Goal: Information Seeking & Learning: Learn about a topic

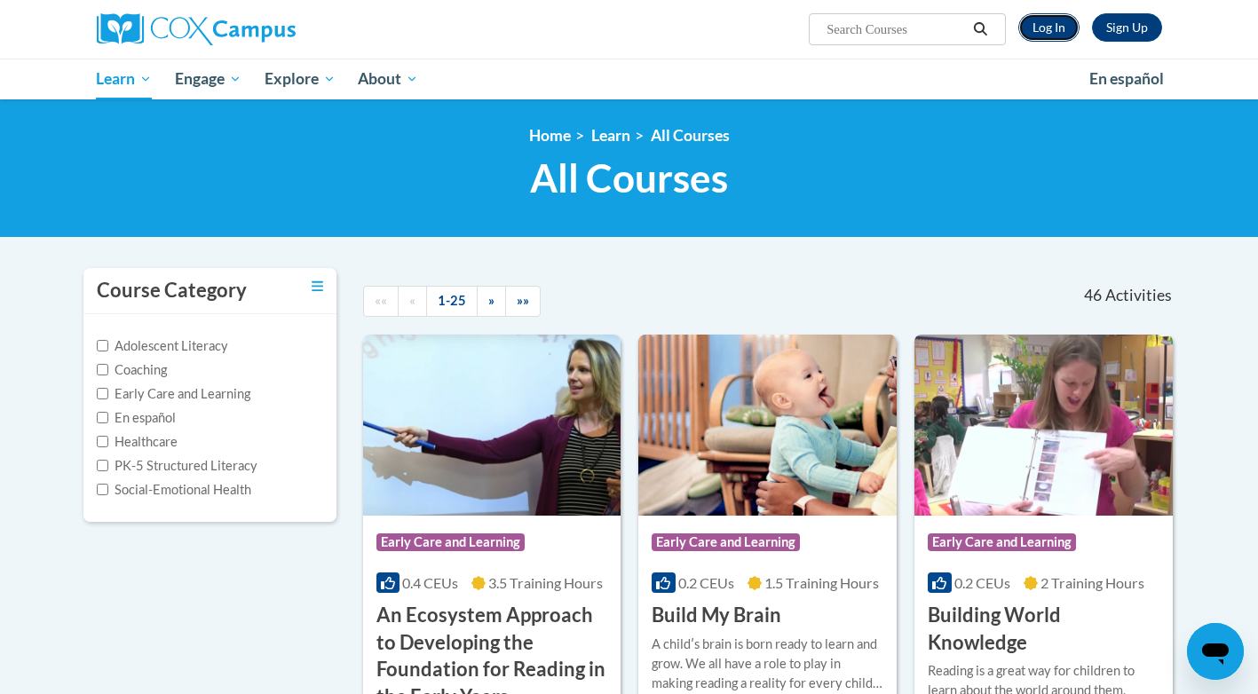
click at [1041, 33] on link "Log In" at bounding box center [1048, 27] width 61 height 28
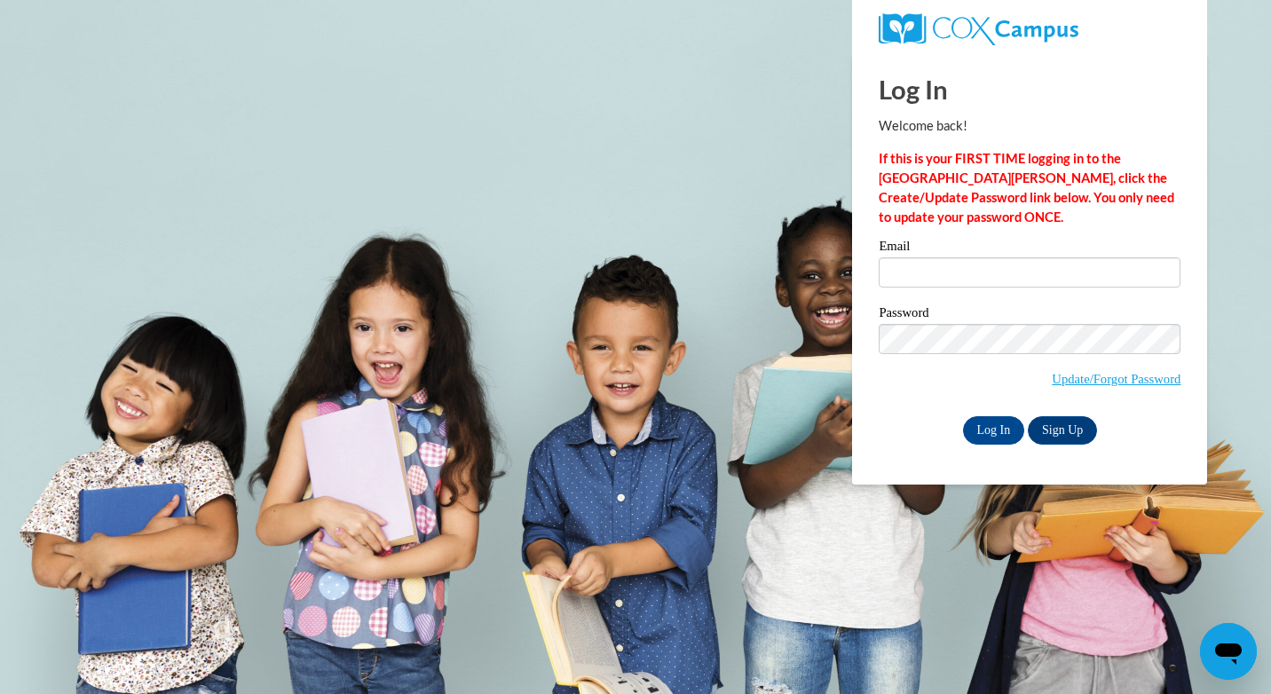
type input "florencescruggs98@gmail.com"
click at [1001, 427] on input "Log In" at bounding box center [994, 430] width 62 height 28
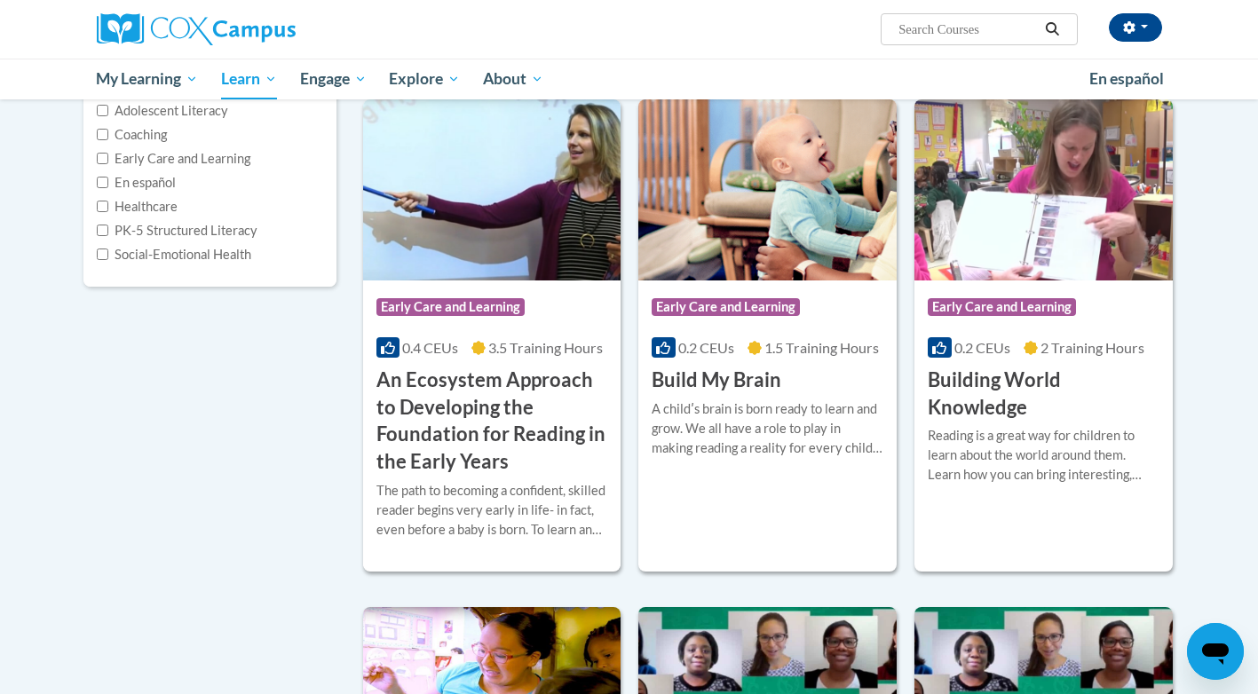
scroll to position [266, 0]
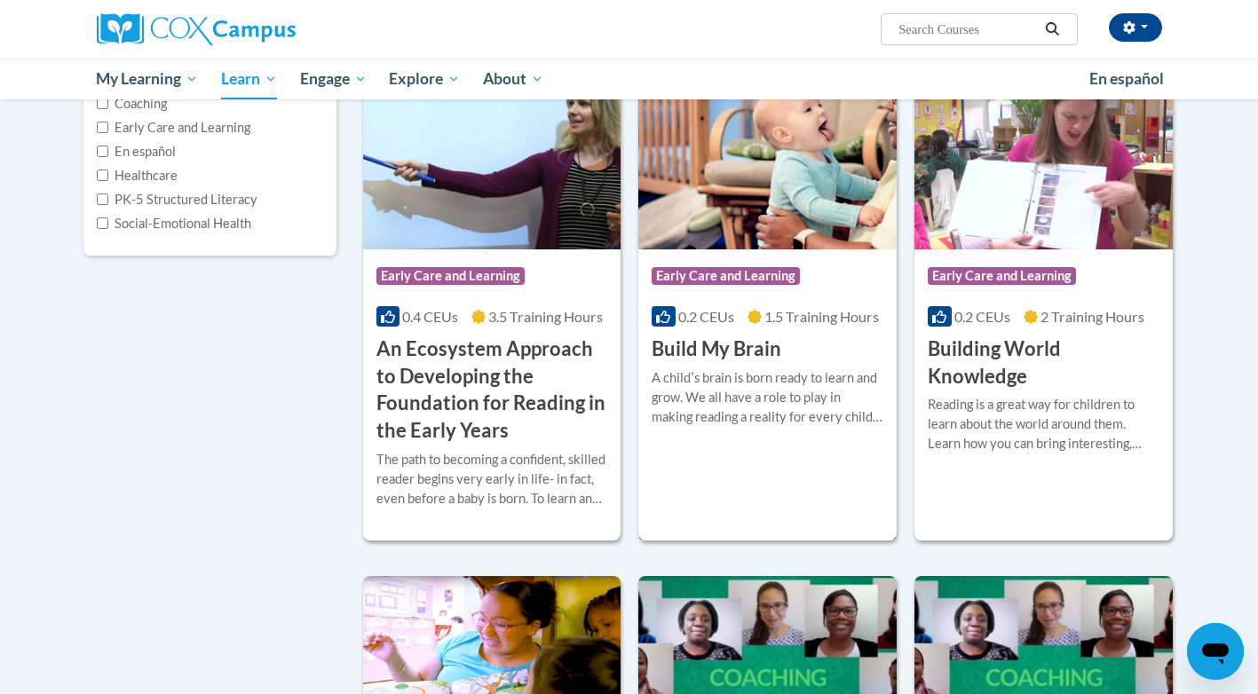
click at [742, 341] on h3 "Build My Brain" at bounding box center [716, 349] width 130 height 28
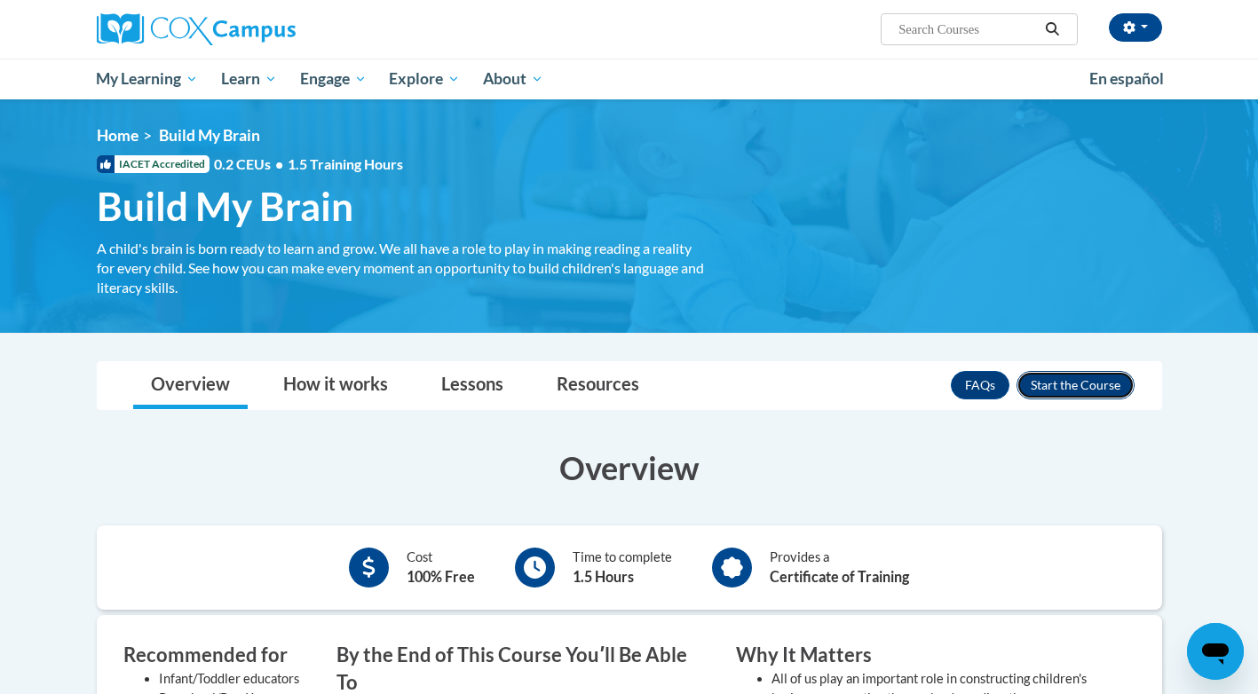
click at [1093, 378] on button "Enroll" at bounding box center [1075, 385] width 118 height 28
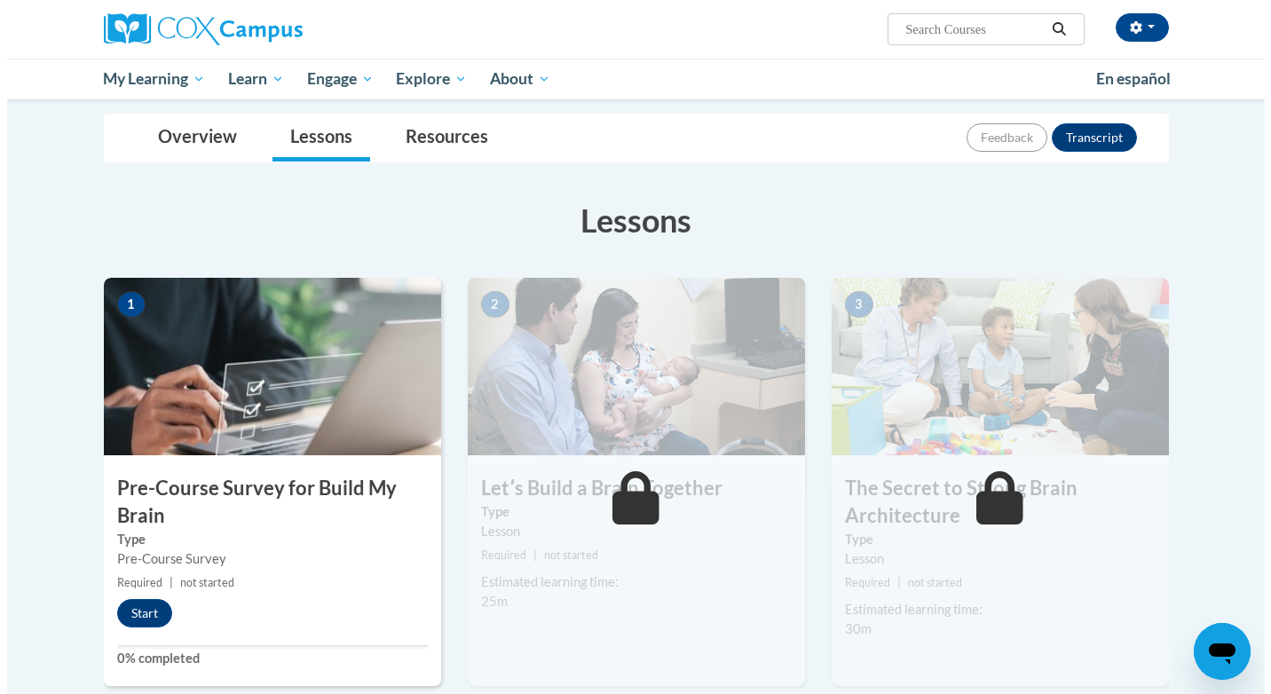
scroll to position [154, 0]
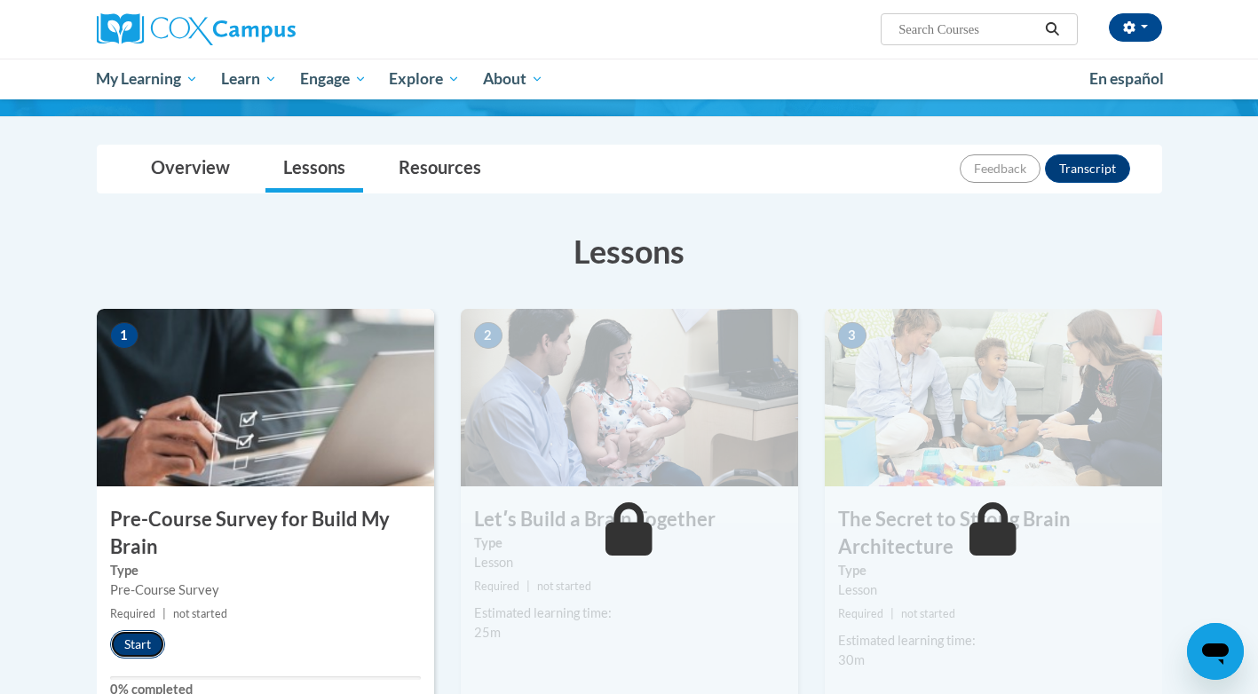
click at [119, 643] on button "Start" at bounding box center [137, 644] width 55 height 28
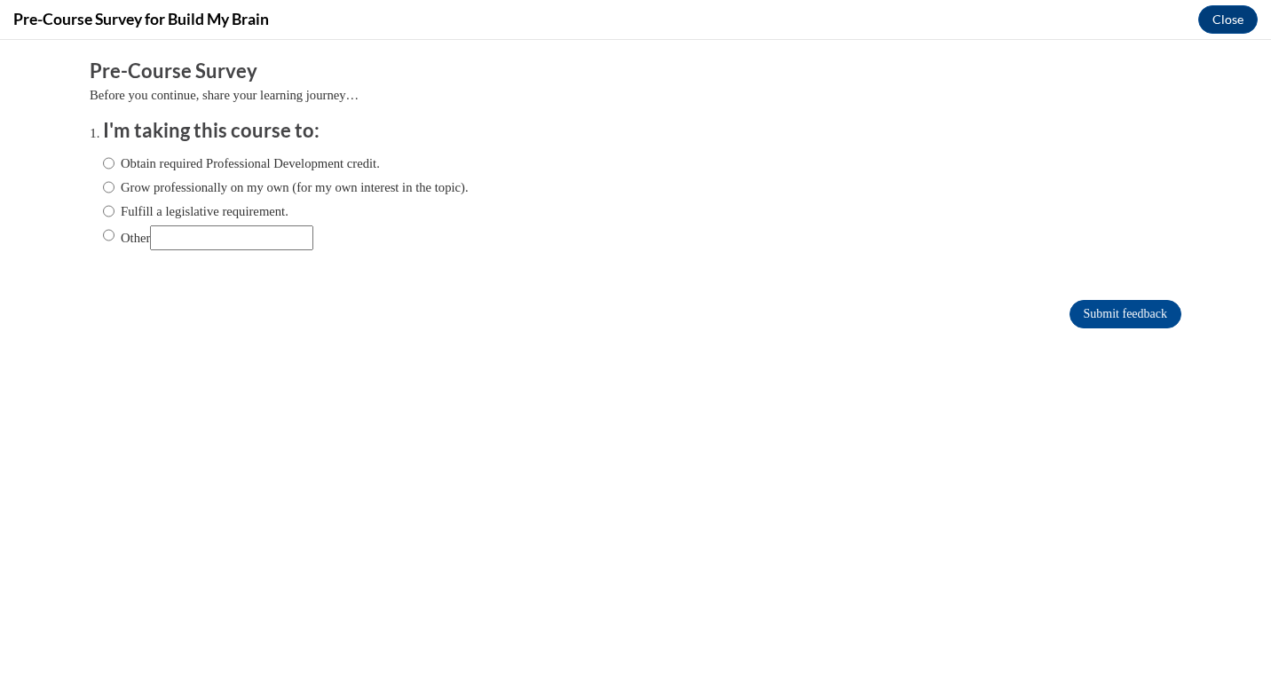
scroll to position [0, 0]
click at [103, 160] on input "Obtain required Professional Development credit." at bounding box center [109, 164] width 12 height 20
radio input "true"
drag, startPoint x: 1155, startPoint y: 313, endPoint x: 1164, endPoint y: 314, distance: 8.9
click at [1158, 313] on input "Submit feedback" at bounding box center [1125, 314] width 112 height 28
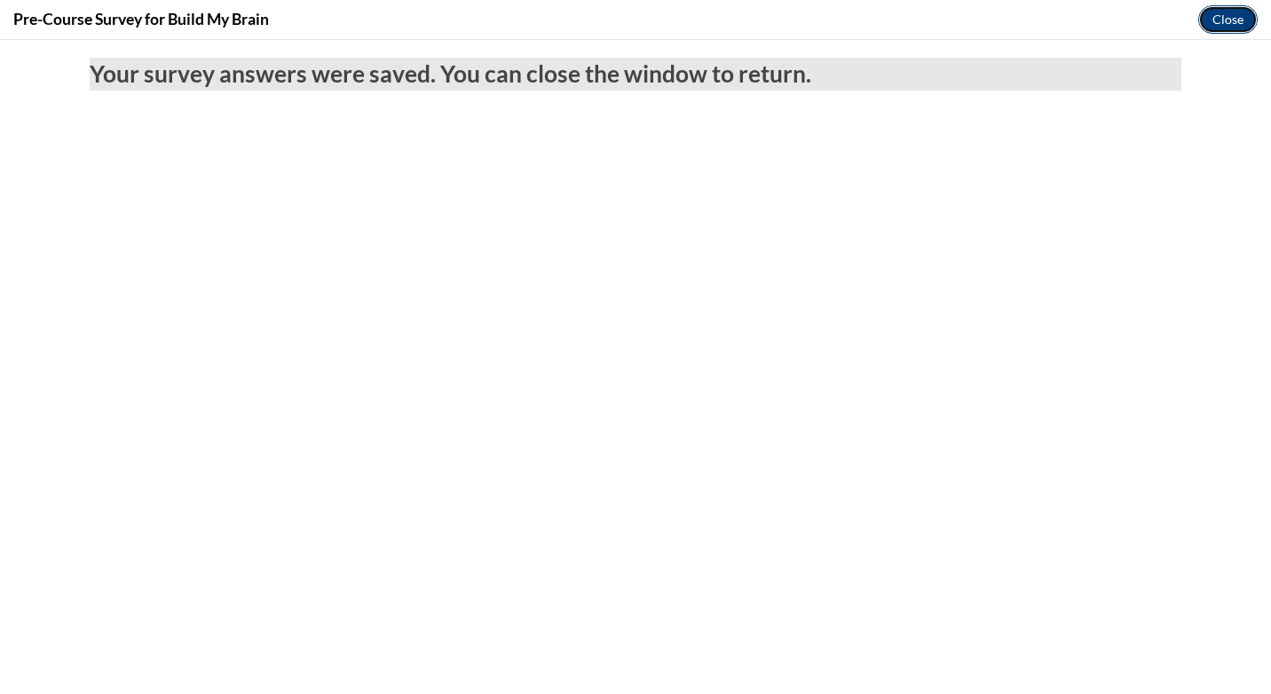
click at [1232, 23] on button "Close" at bounding box center [1227, 19] width 59 height 28
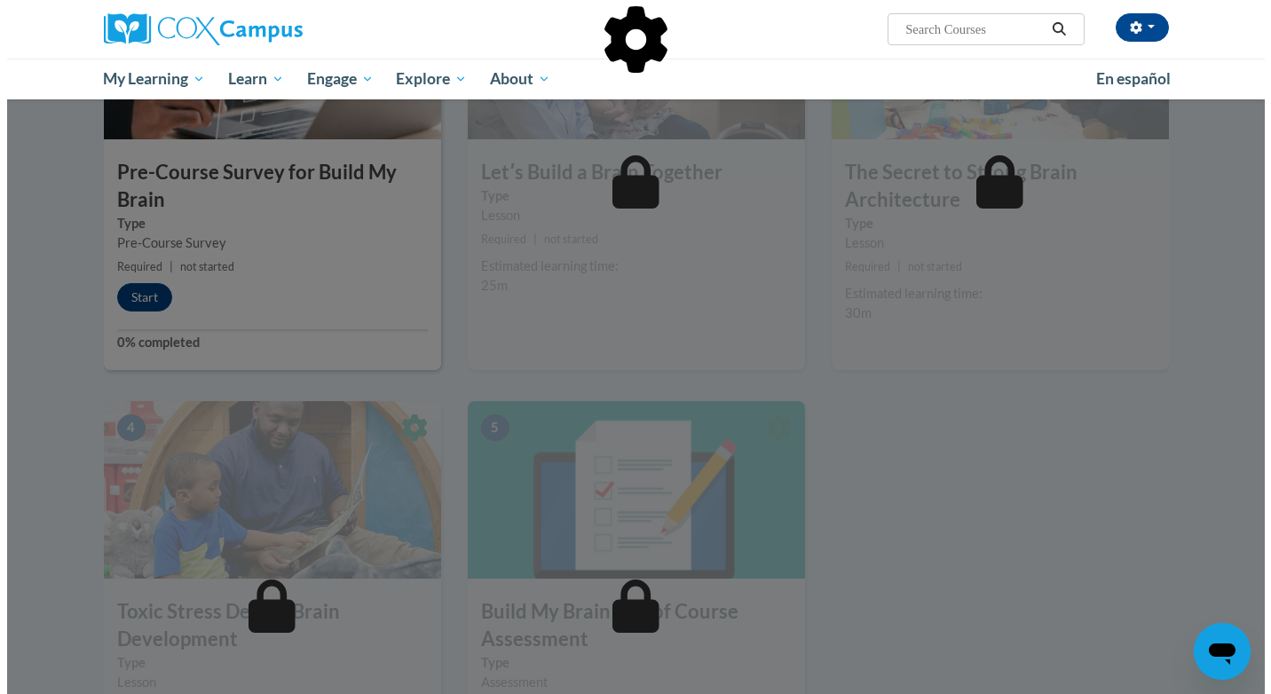
scroll to position [509, 0]
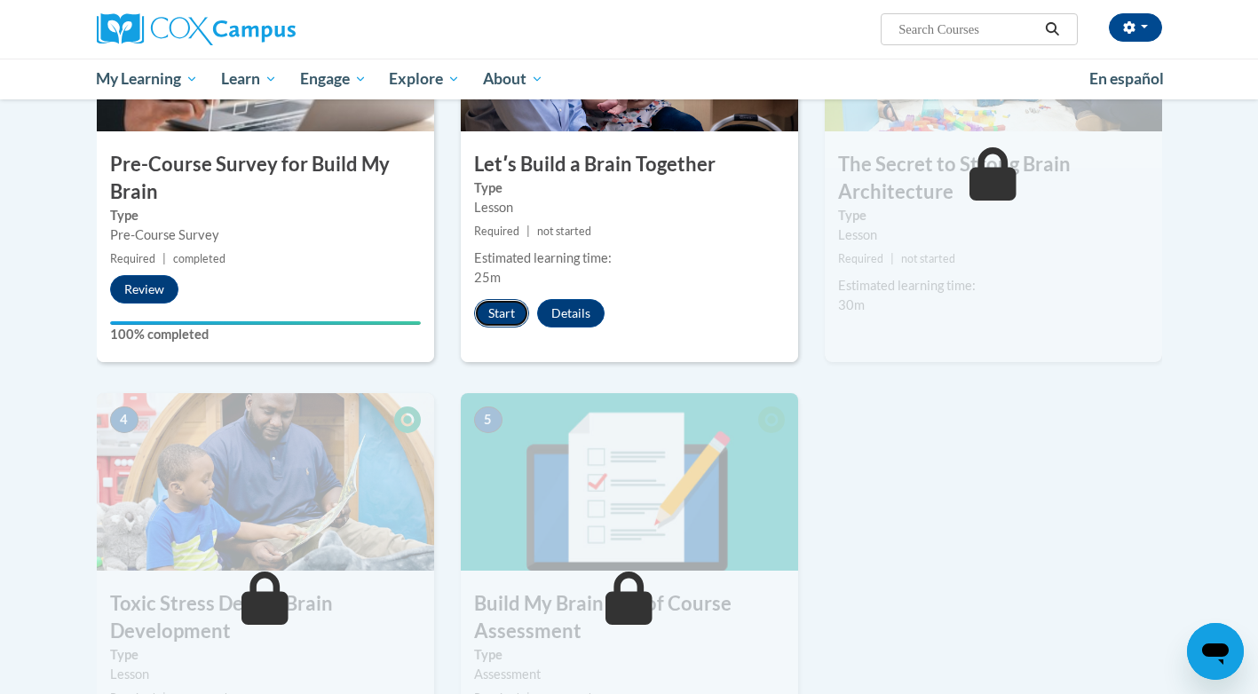
click at [498, 312] on button "Start" at bounding box center [501, 313] width 55 height 28
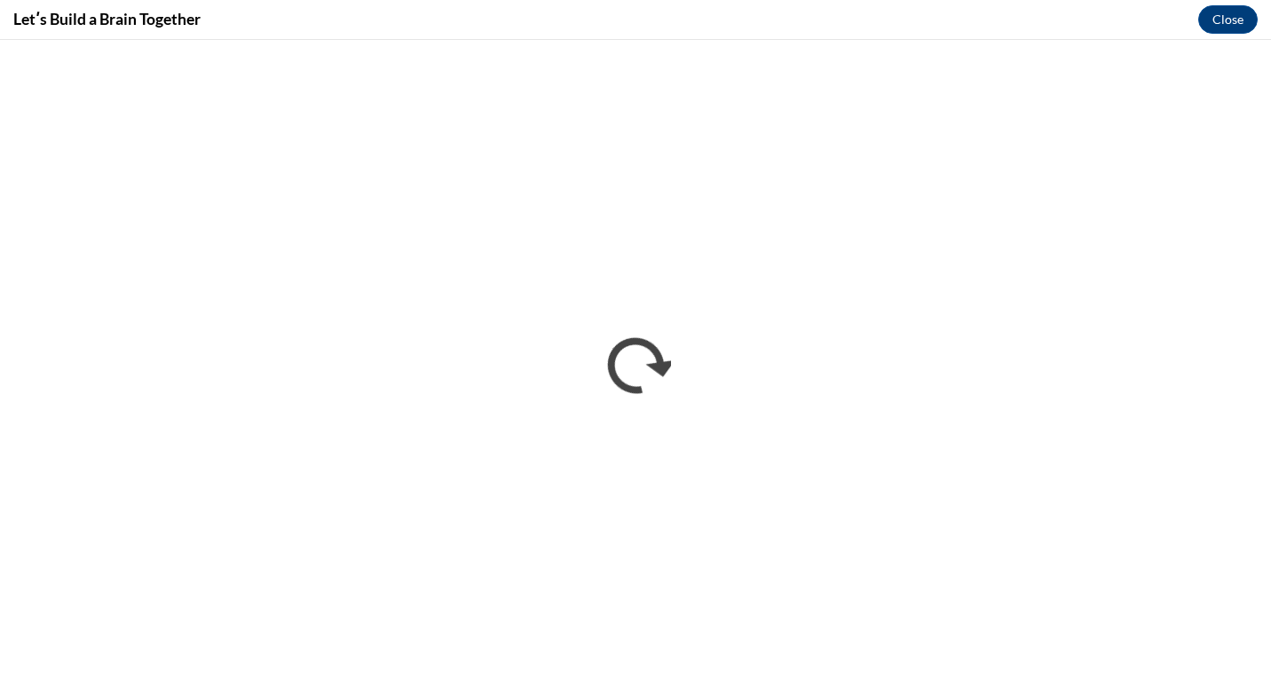
scroll to position [0, 0]
drag, startPoint x: 474, startPoint y: 11, endPoint x: 521, endPoint y: 1, distance: 48.0
click at [481, 10] on div "Letʹs Build a Brain Together Close" at bounding box center [635, 20] width 1271 height 40
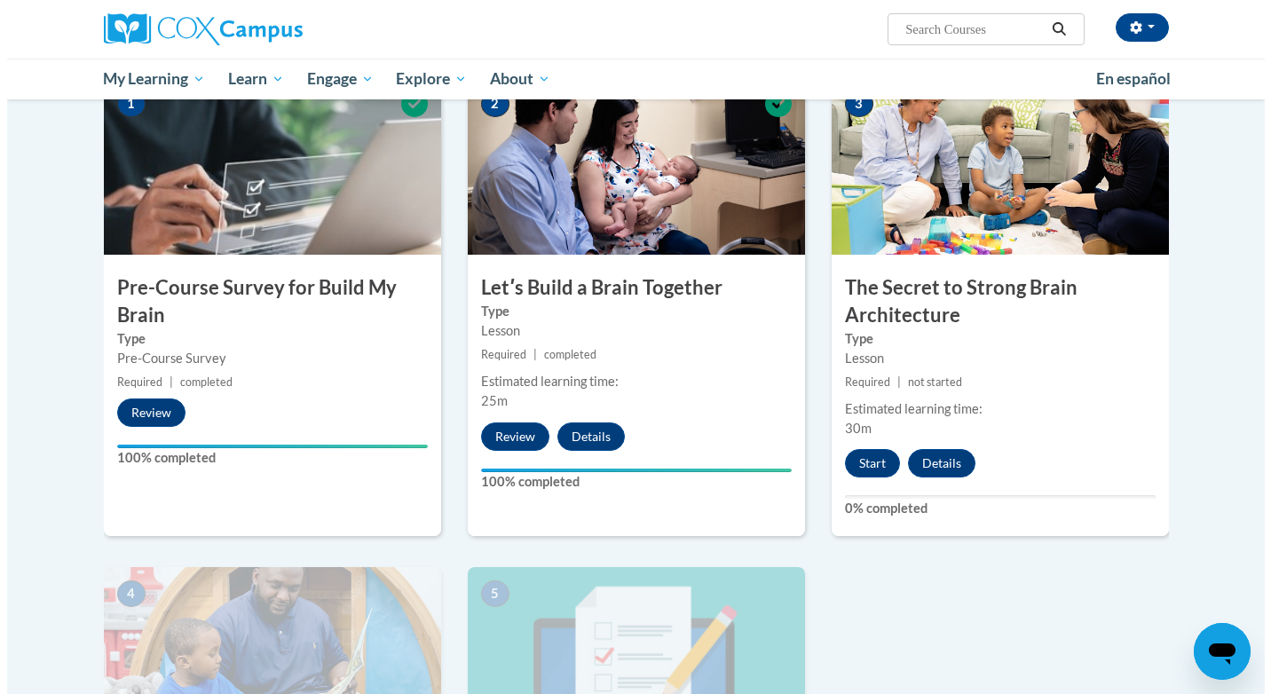
scroll to position [355, 0]
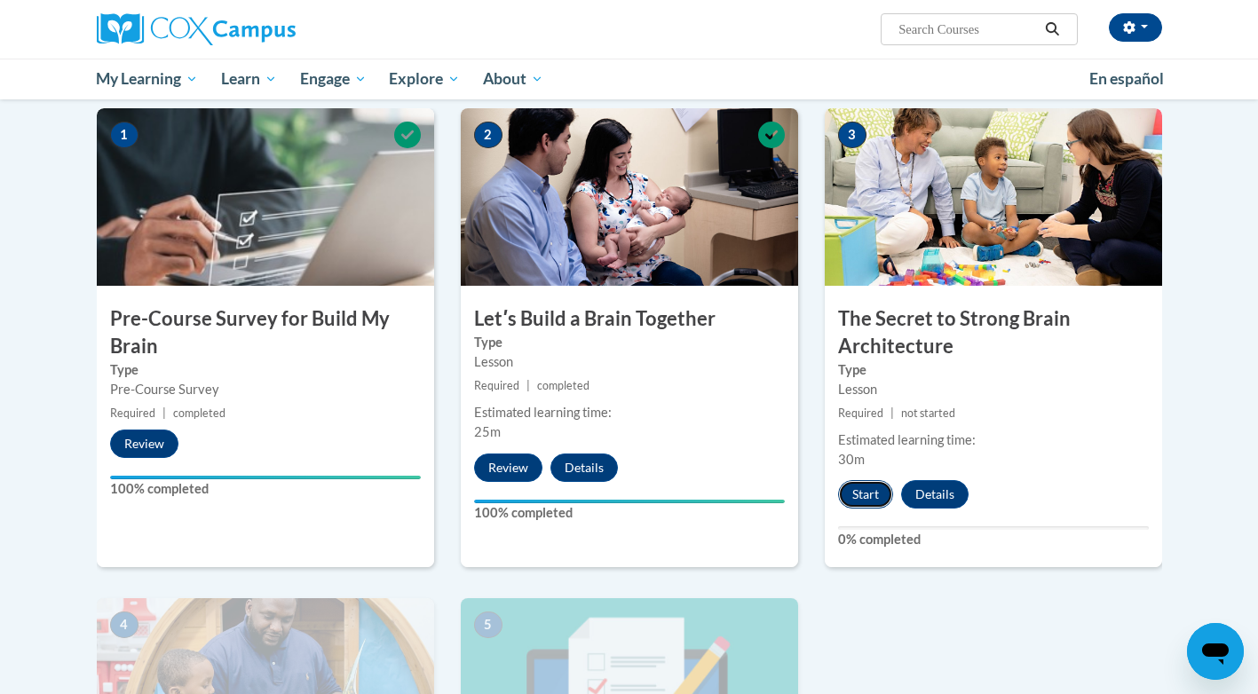
click at [871, 485] on button "Start" at bounding box center [865, 494] width 55 height 28
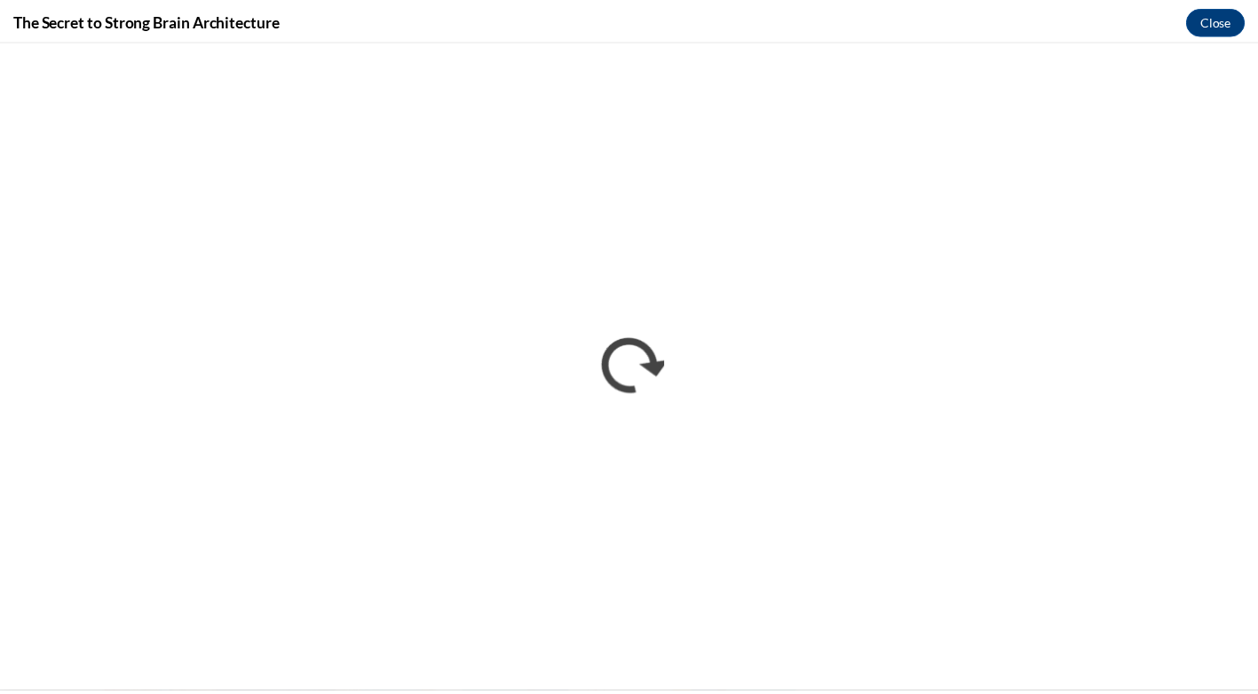
scroll to position [0, 0]
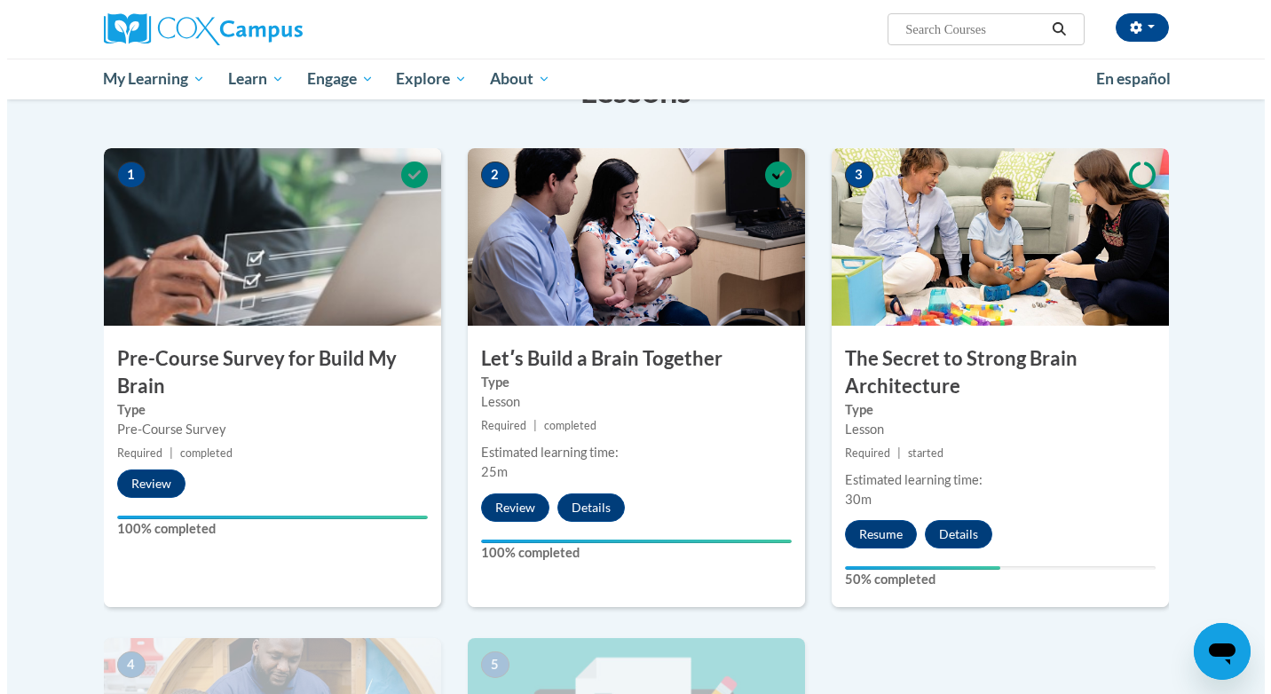
scroll to position [355, 0]
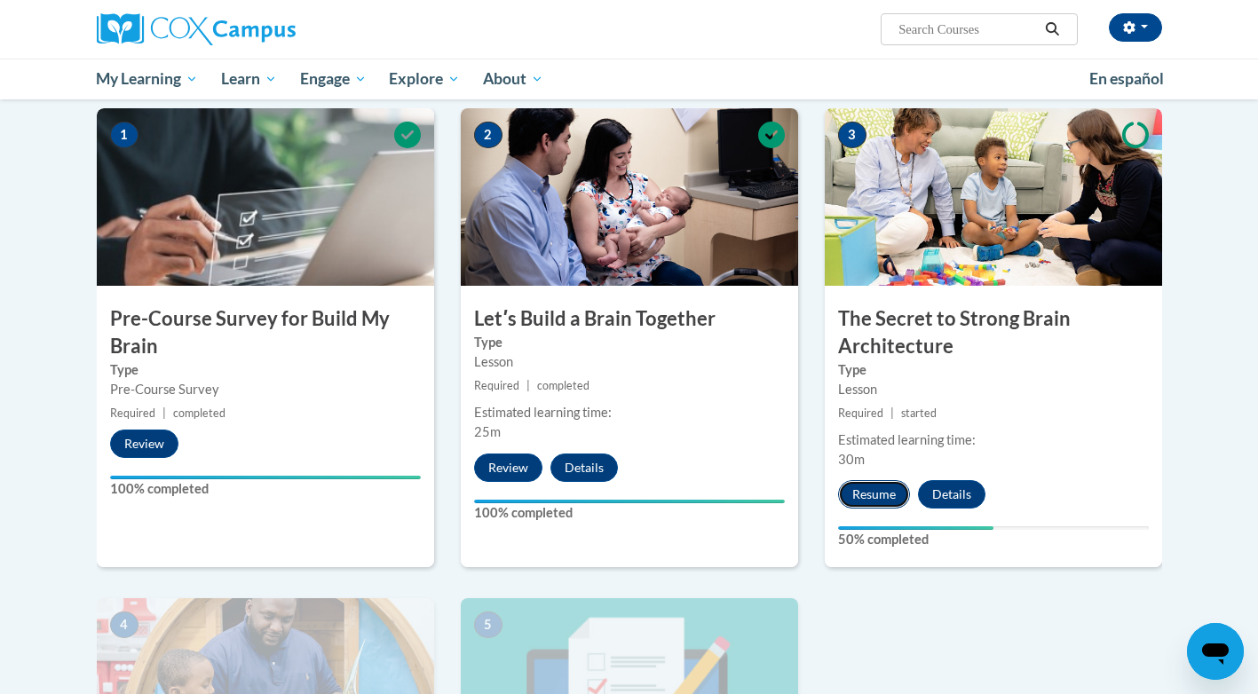
click at [890, 493] on button "Resume" at bounding box center [874, 494] width 72 height 28
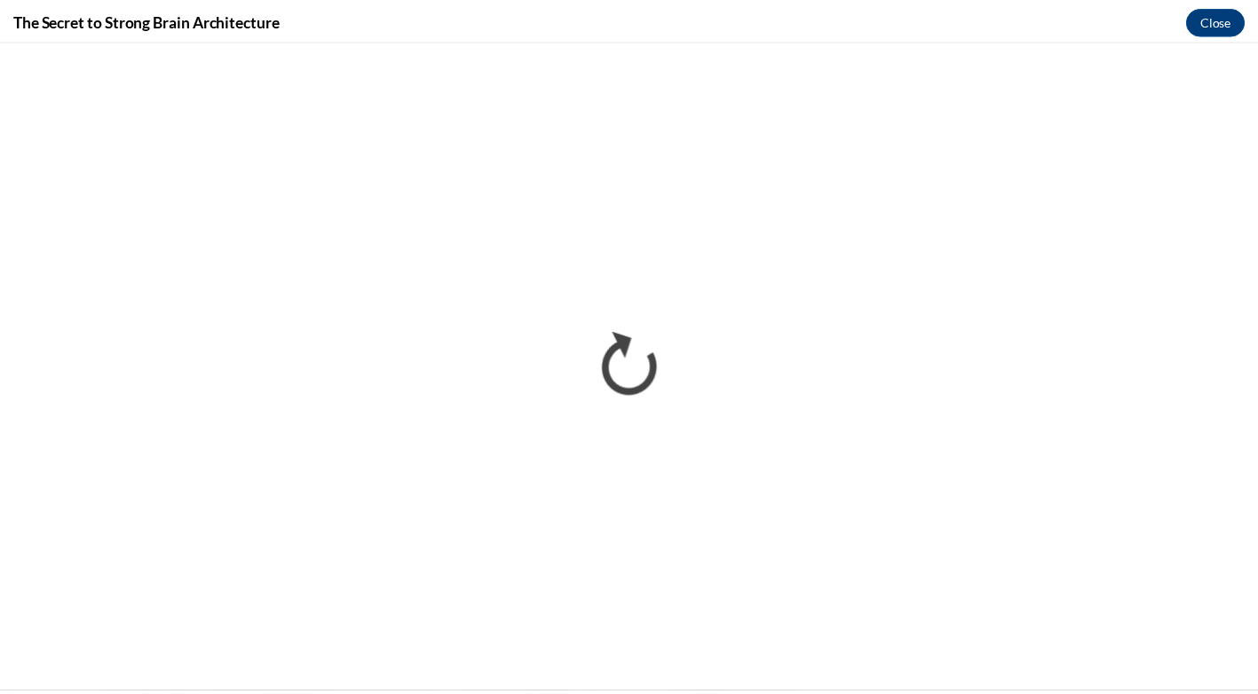
scroll to position [0, 0]
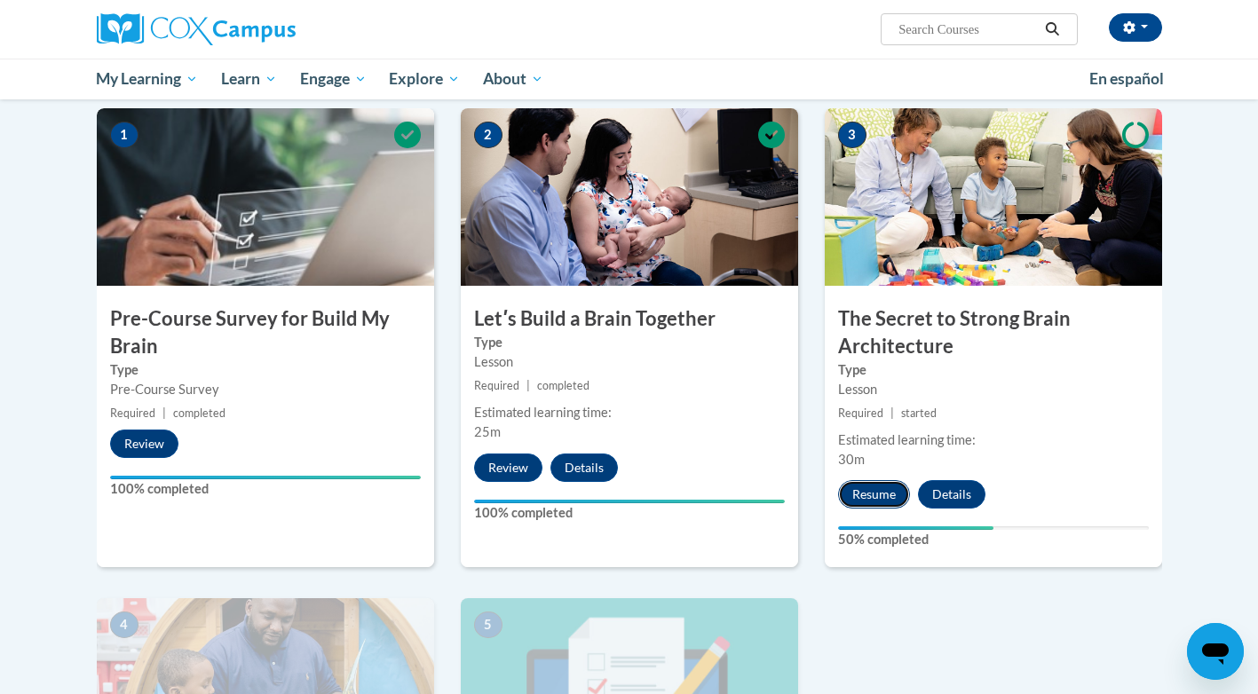
click at [877, 496] on button "Resume" at bounding box center [874, 494] width 72 height 28
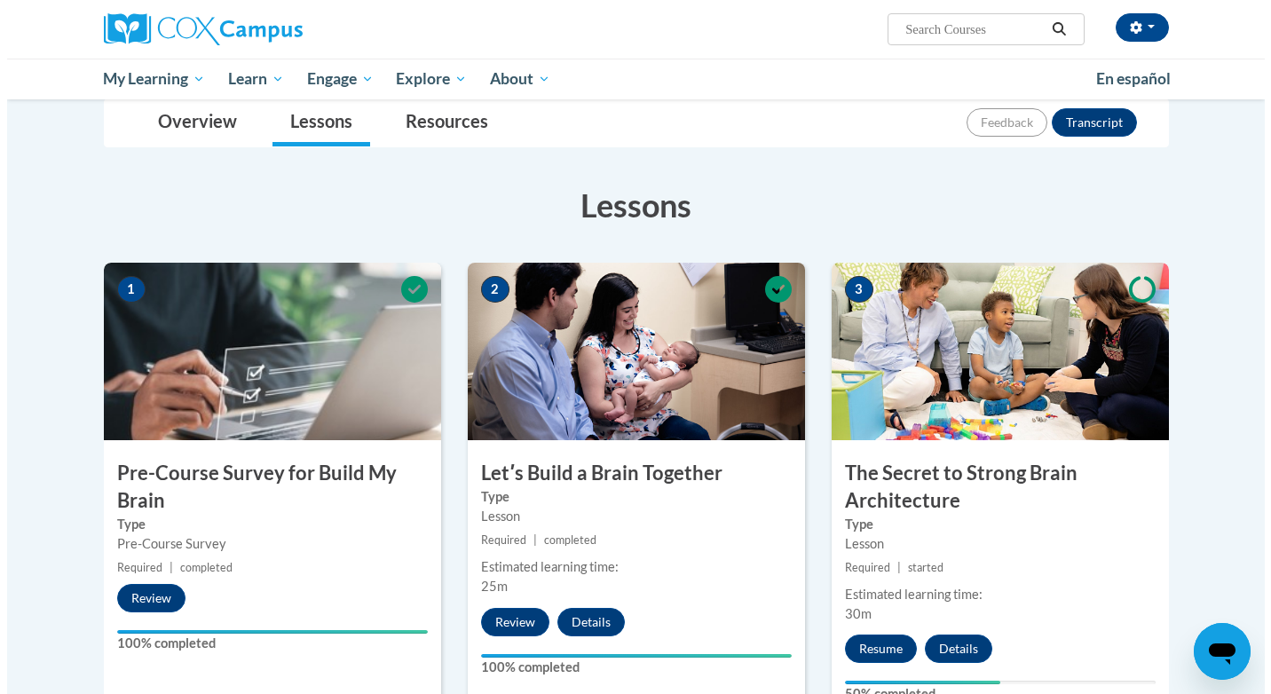
scroll to position [266, 0]
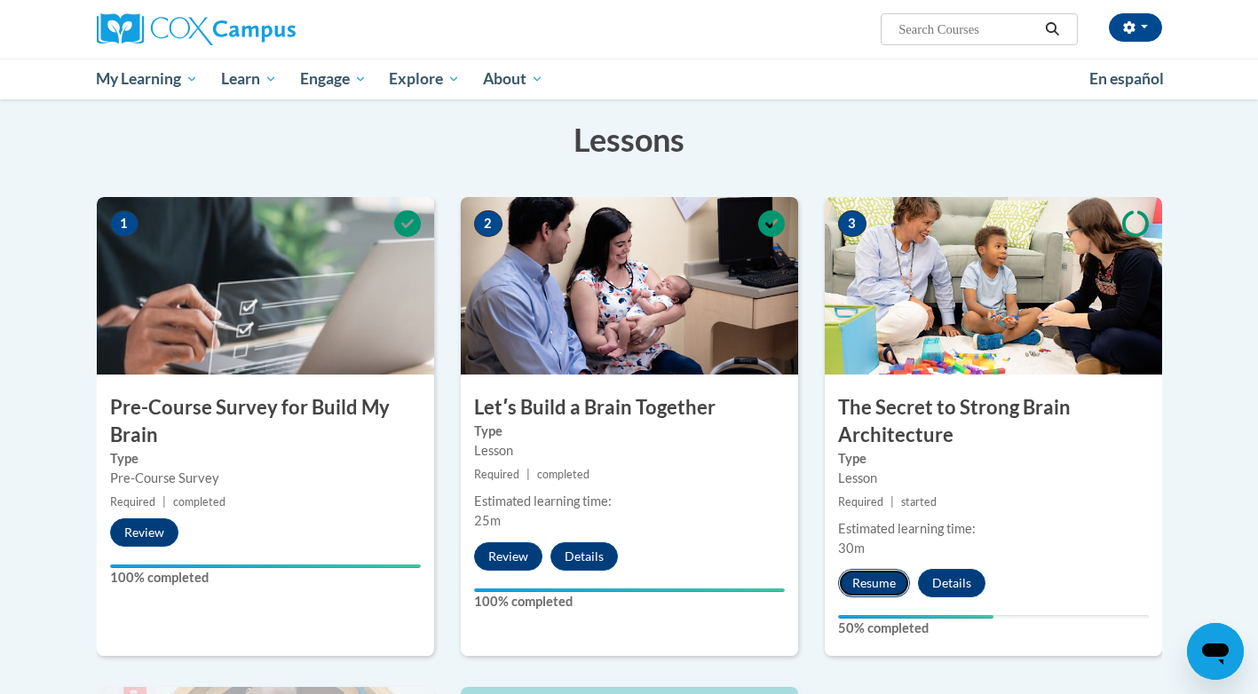
click at [877, 580] on button "Resume" at bounding box center [874, 583] width 72 height 28
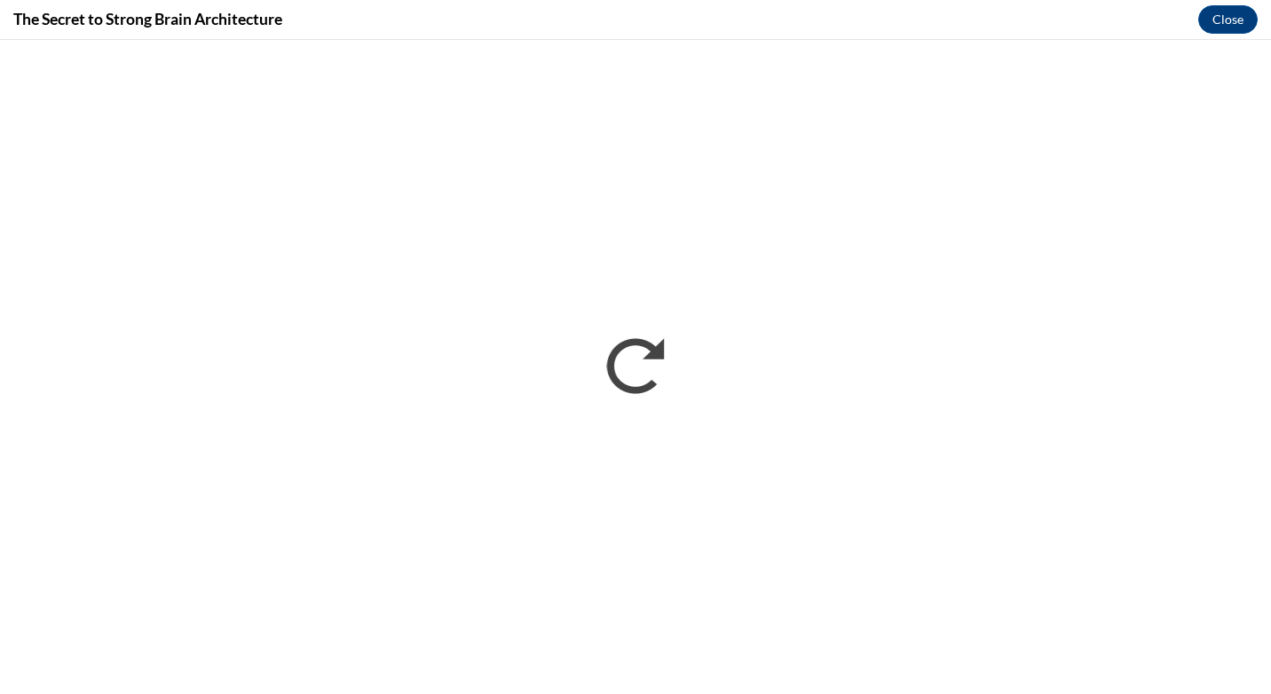
scroll to position [0, 0]
